Goal: Task Accomplishment & Management: Manage account settings

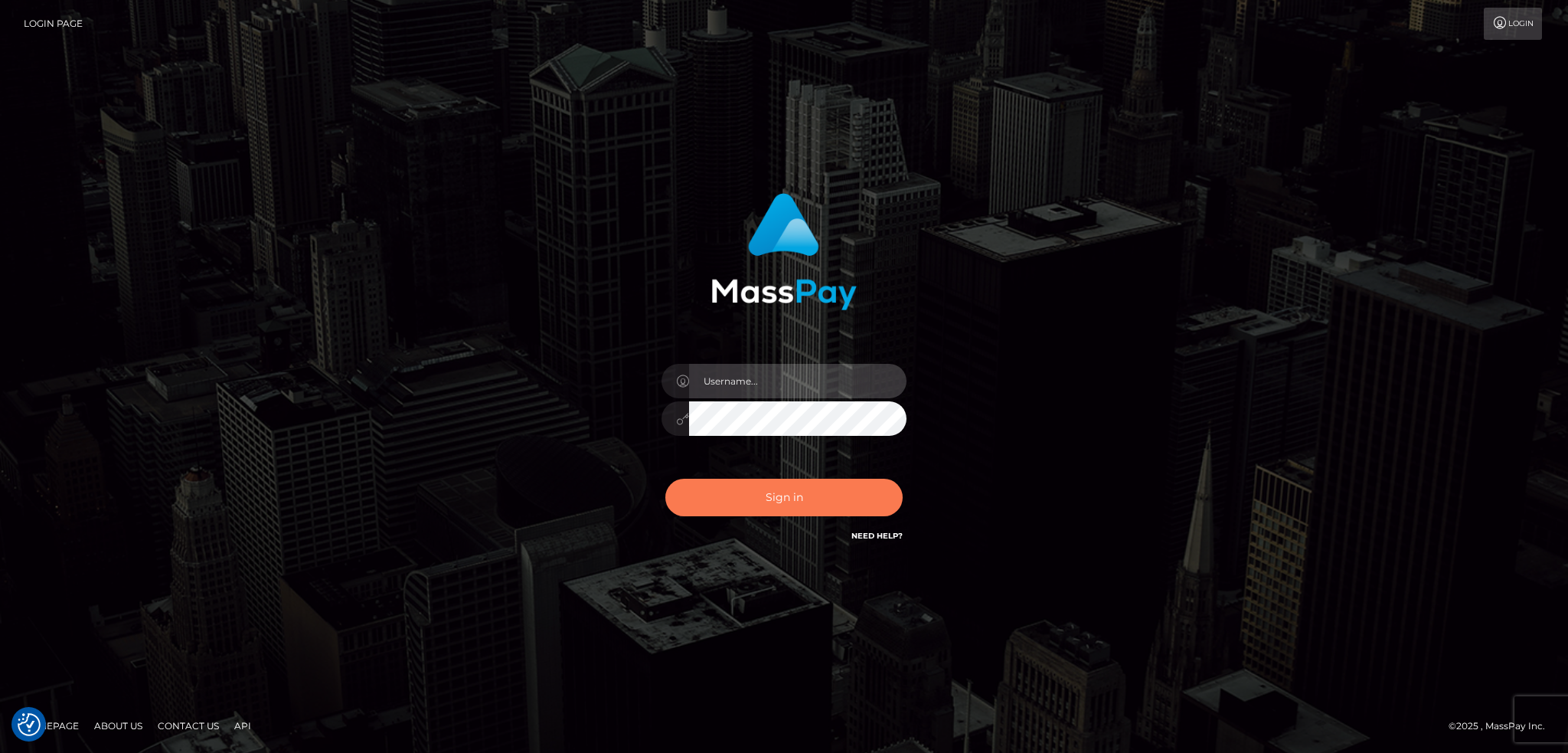
type input "alexstef"
click at [778, 507] on button "Sign in" at bounding box center [784, 496] width 237 height 38
type input "alexstef"
click at [769, 503] on button "Sign in" at bounding box center [784, 496] width 237 height 38
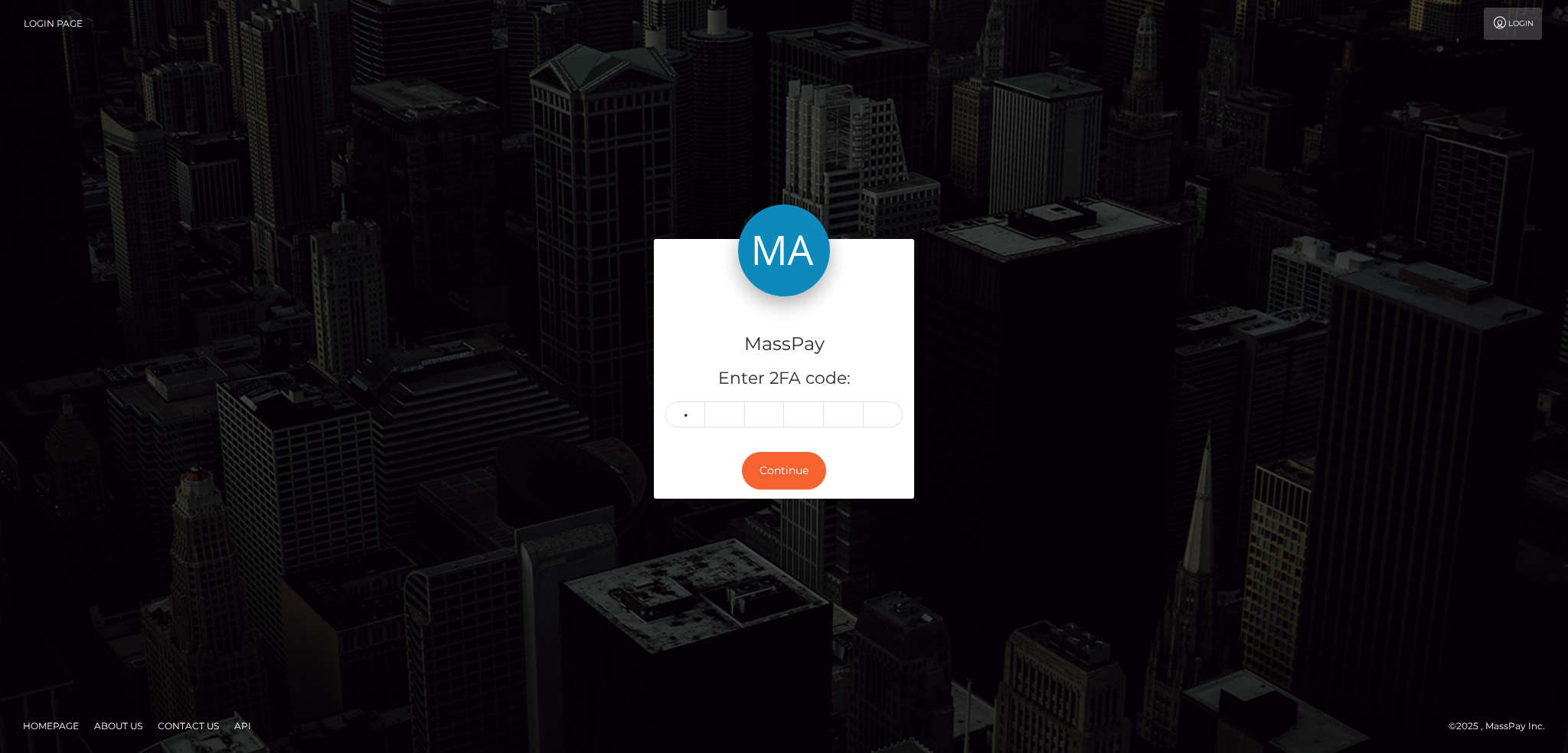
type input "6"
type input "0"
type input "1"
type input "0"
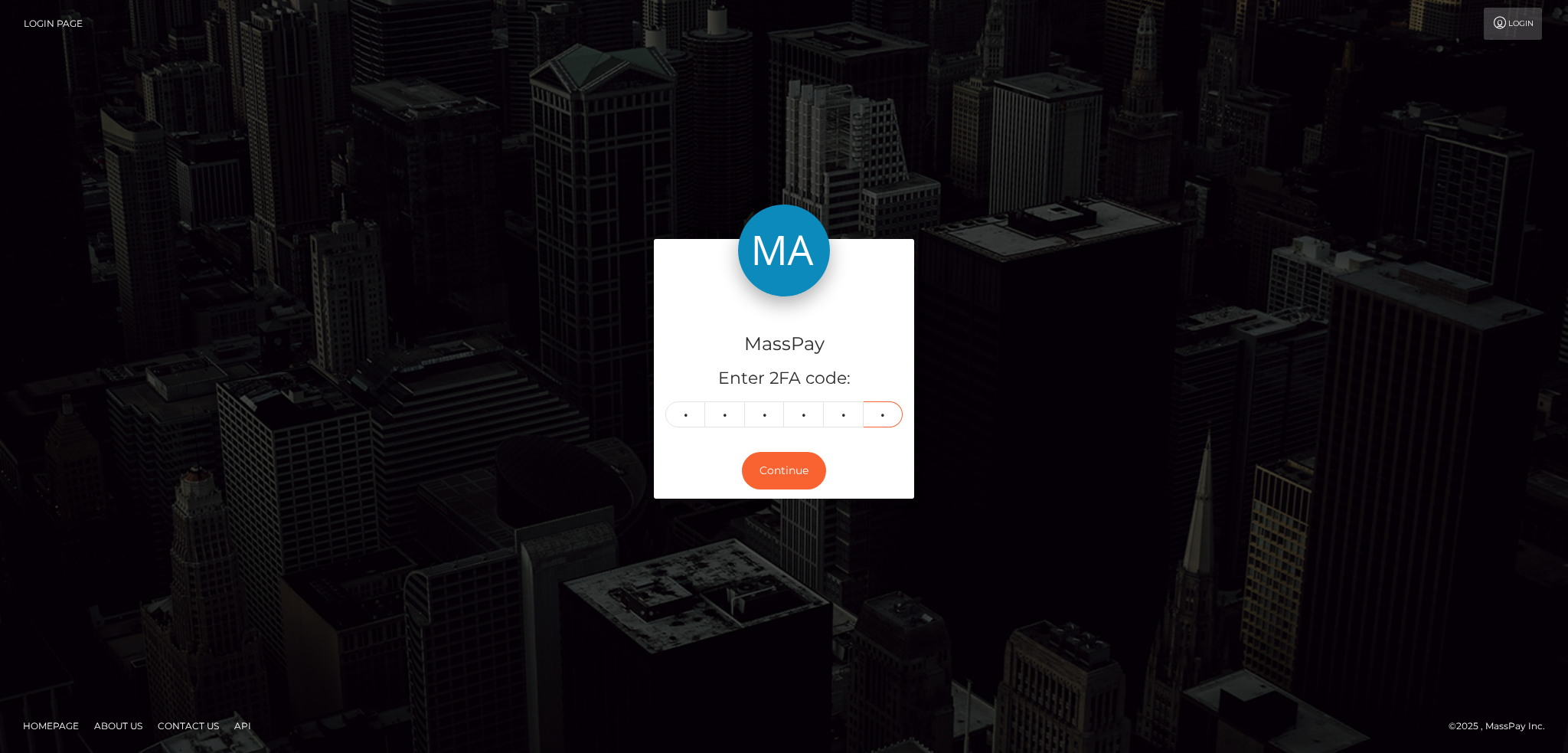
type input "3"
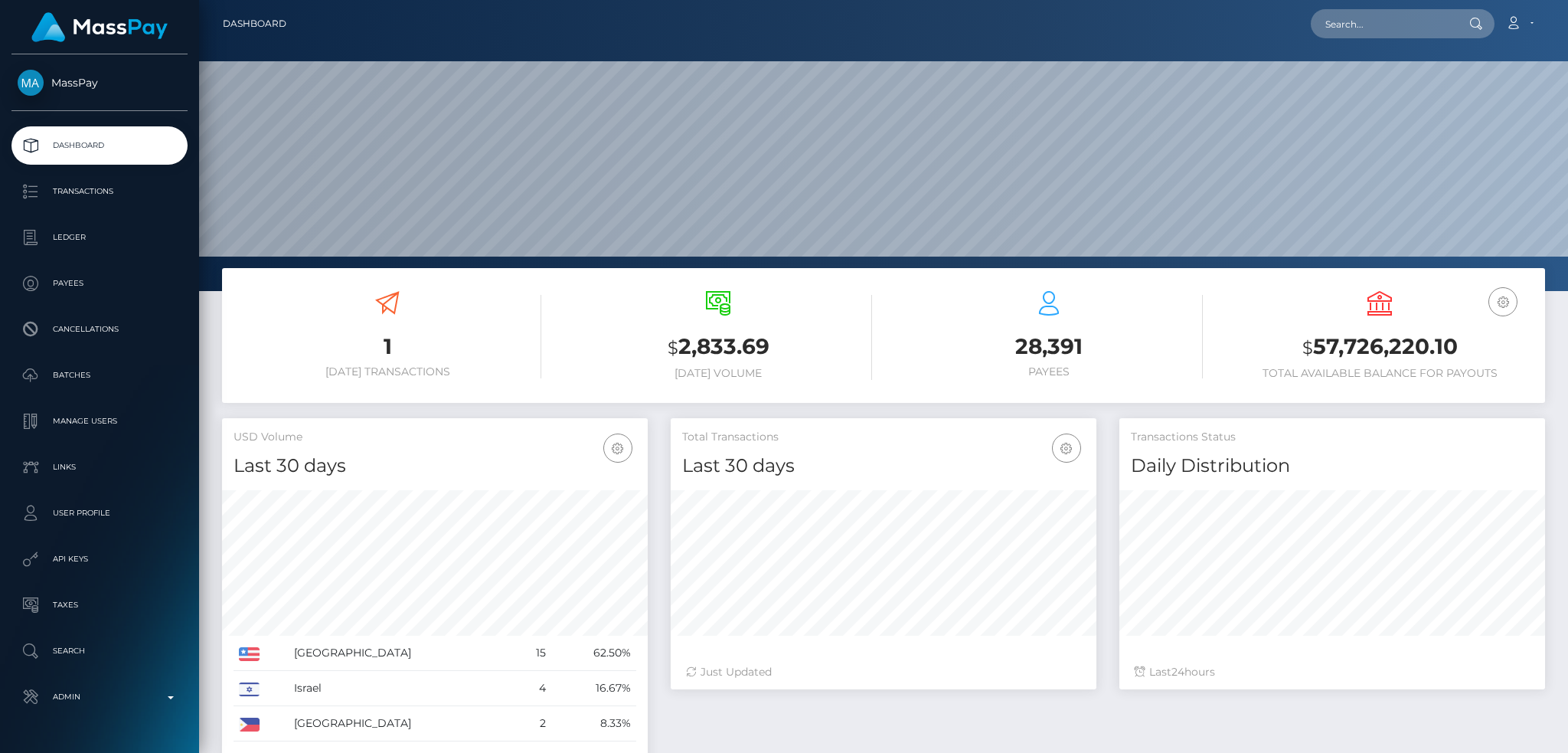
scroll to position [272, 425]
